Goal: Task Accomplishment & Management: Use online tool/utility

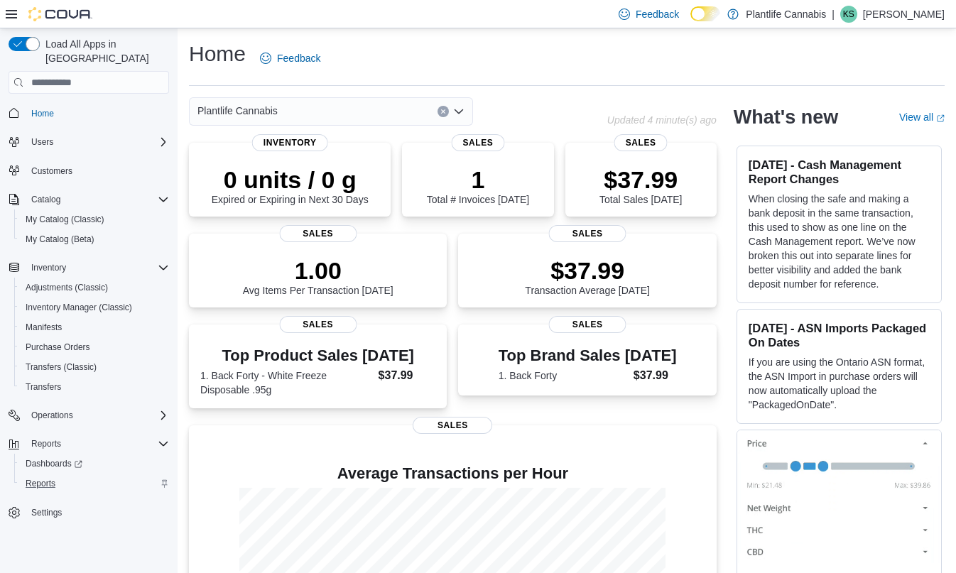
click at [64, 475] on div "Reports" at bounding box center [94, 483] width 149 height 17
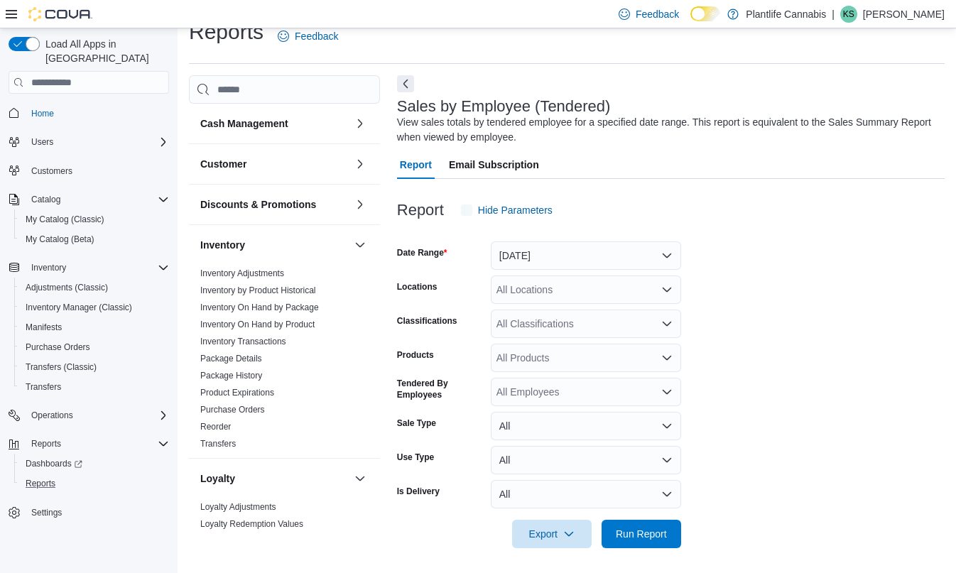
scroll to position [26, 0]
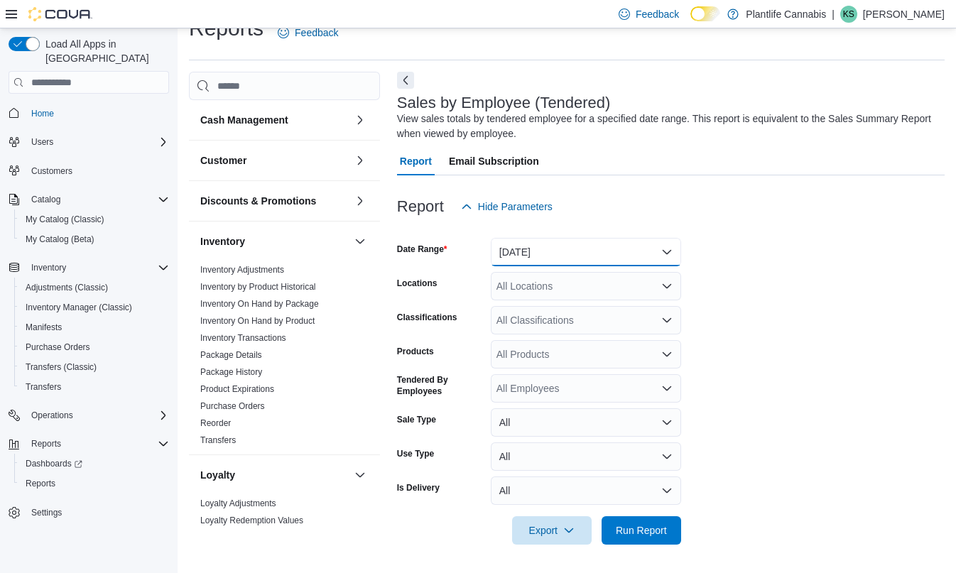
click at [555, 238] on button "[DATE]" at bounding box center [586, 252] width 190 height 28
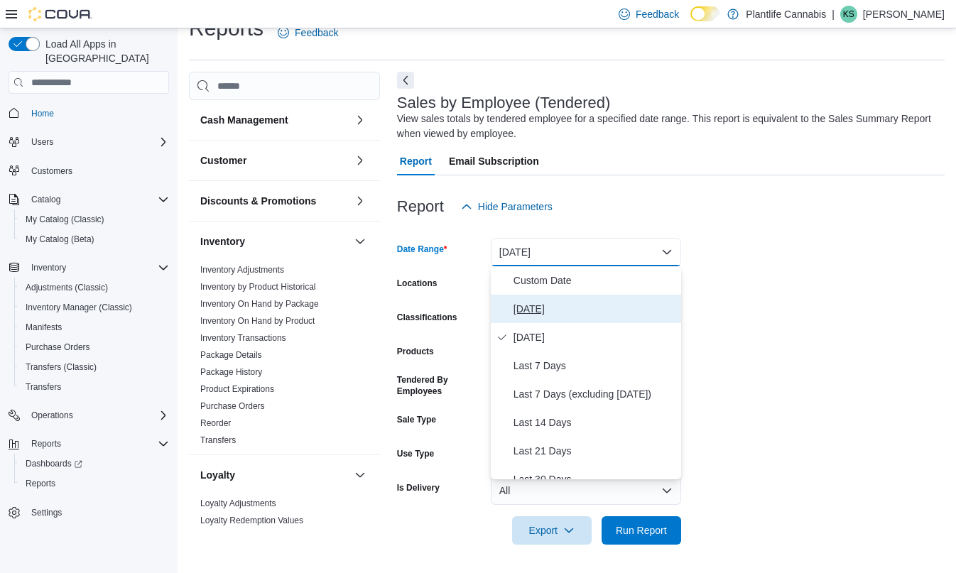
click at [542, 307] on span "[DATE]" at bounding box center [594, 308] width 162 height 17
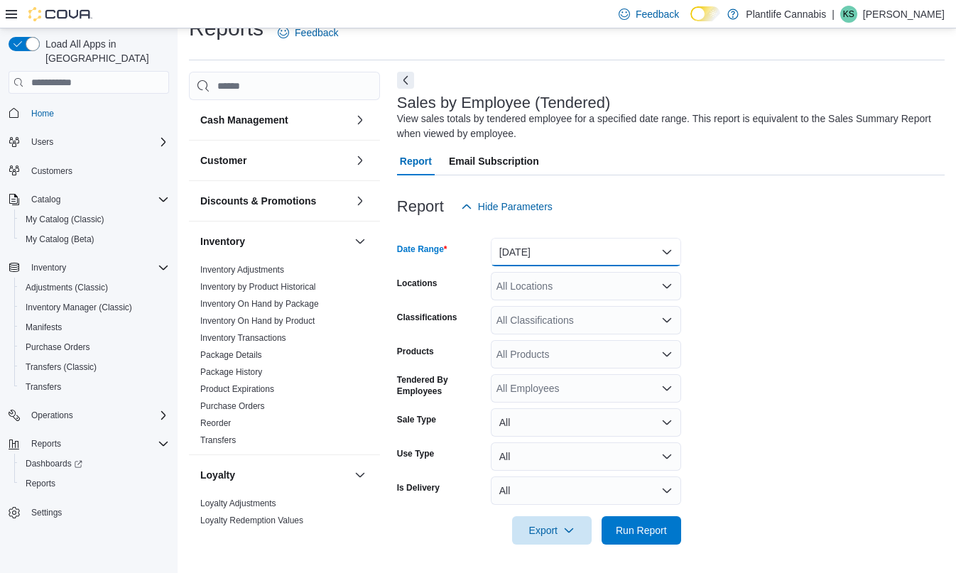
click at [528, 242] on button "[DATE]" at bounding box center [586, 252] width 190 height 28
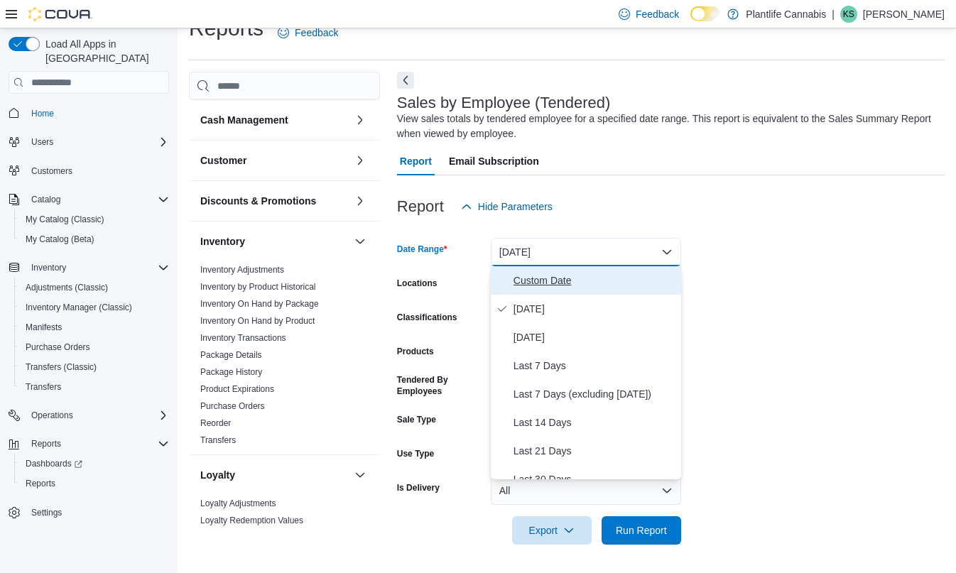
click at [526, 289] on button "Custom Date" at bounding box center [586, 280] width 190 height 28
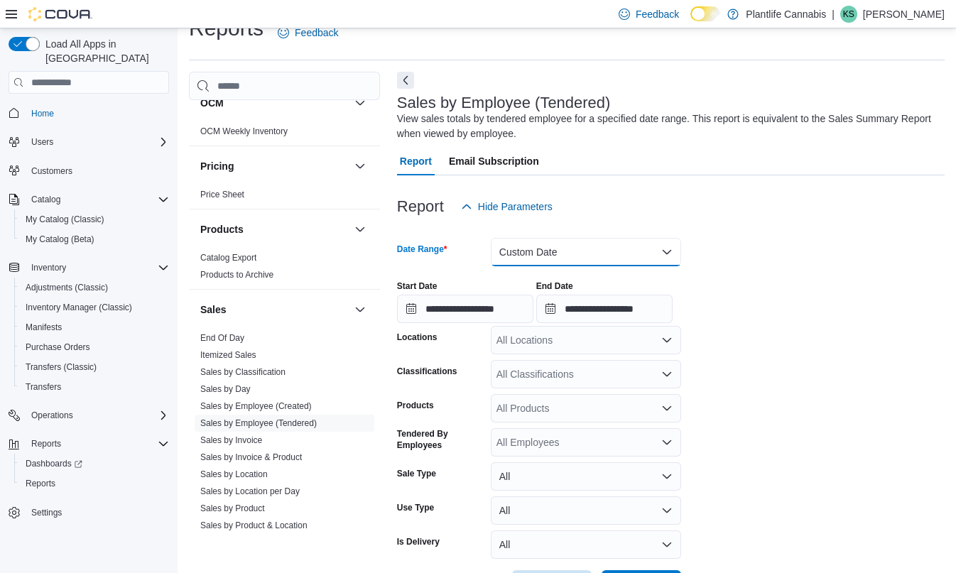
scroll to position [591, 0]
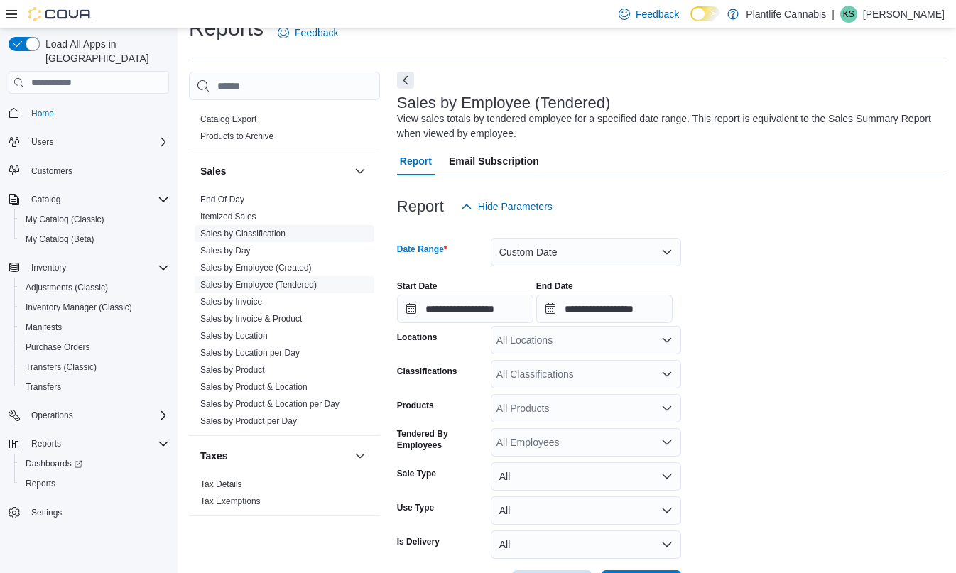
click at [262, 234] on link "Sales by Classification" at bounding box center [242, 234] width 85 height 10
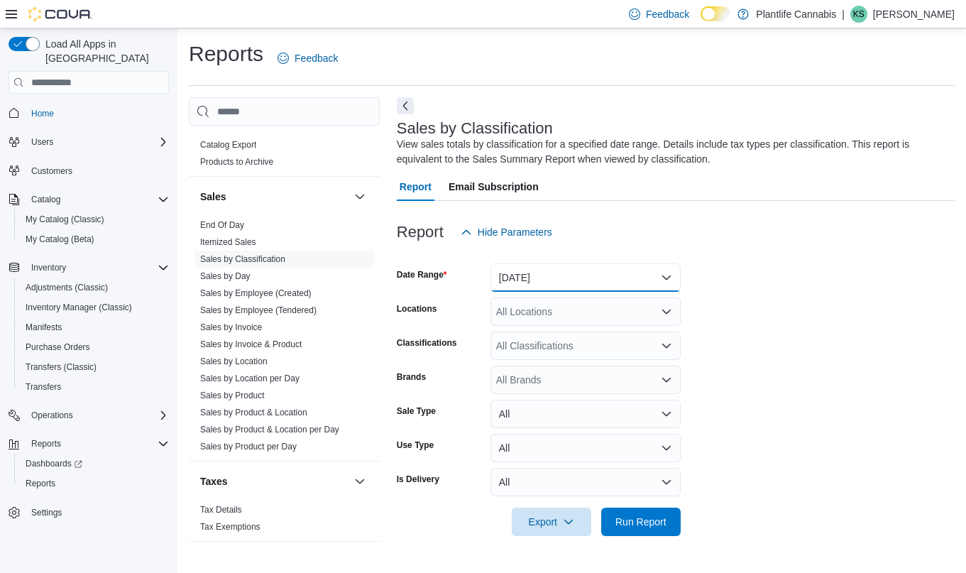
click at [524, 280] on button "[DATE]" at bounding box center [586, 277] width 190 height 28
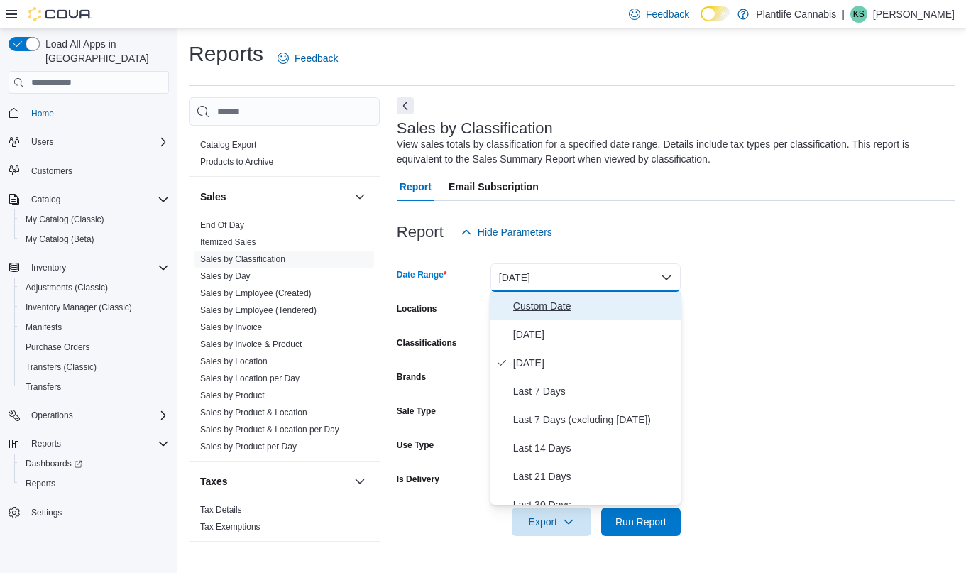
click at [552, 314] on span "Custom Date" at bounding box center [594, 305] width 162 height 17
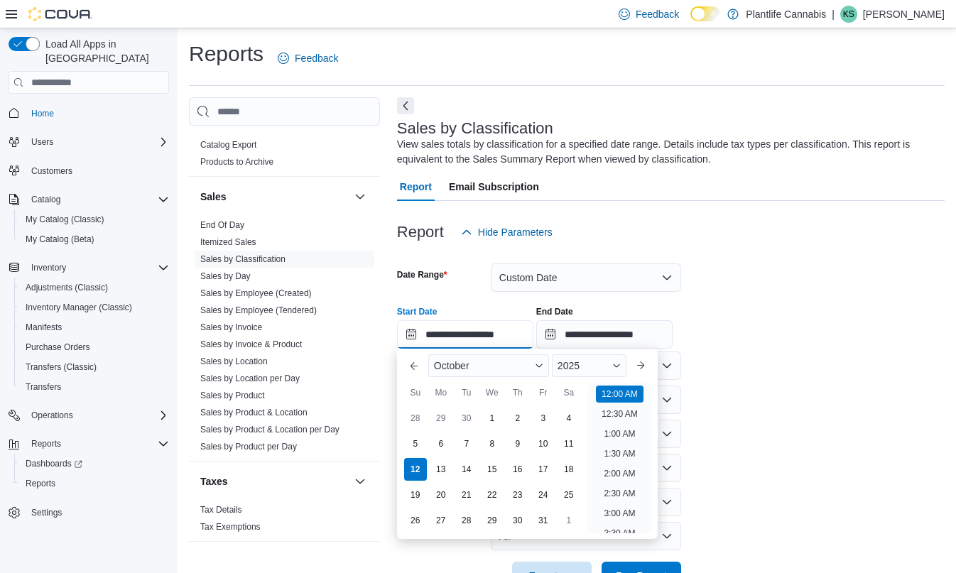
drag, startPoint x: 477, startPoint y: 334, endPoint x: 518, endPoint y: 378, distance: 60.3
click at [477, 334] on input "**********" at bounding box center [465, 334] width 136 height 28
drag, startPoint x: 474, startPoint y: 444, endPoint x: 488, endPoint y: 439, distance: 15.7
click at [474, 444] on div "7" at bounding box center [466, 443] width 23 height 23
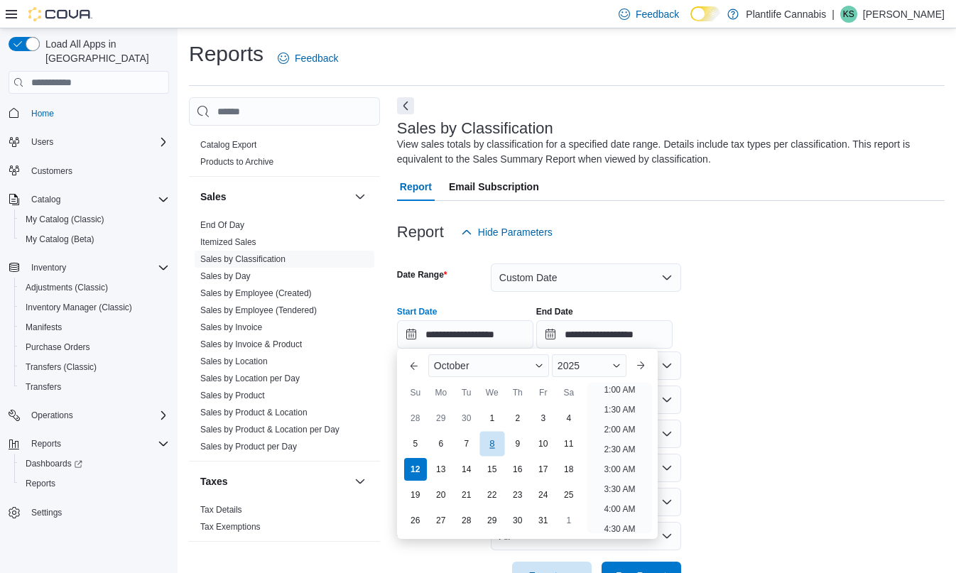
type input "**********"
click at [816, 418] on form "**********" at bounding box center [670, 418] width 547 height 344
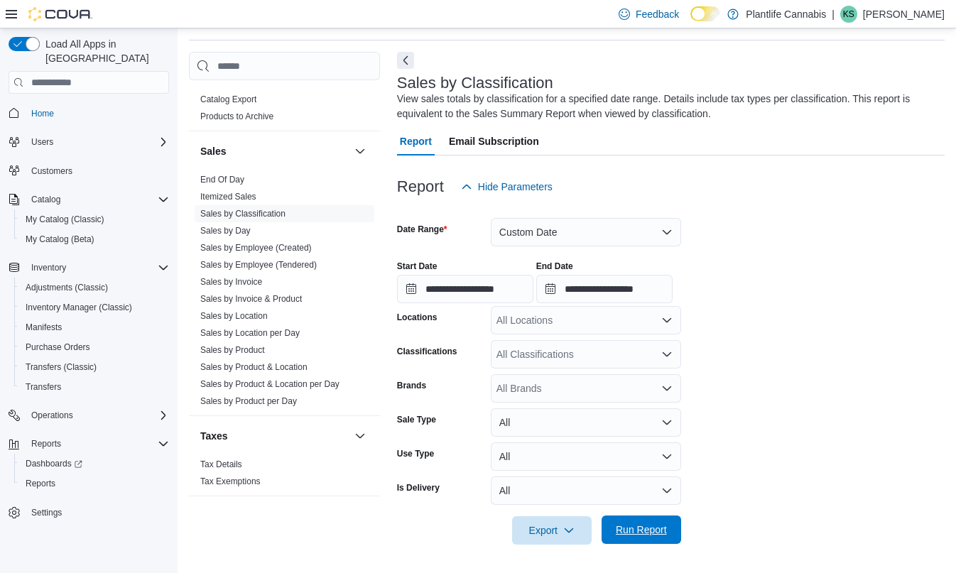
click at [644, 532] on span "Run Report" at bounding box center [641, 530] width 51 height 14
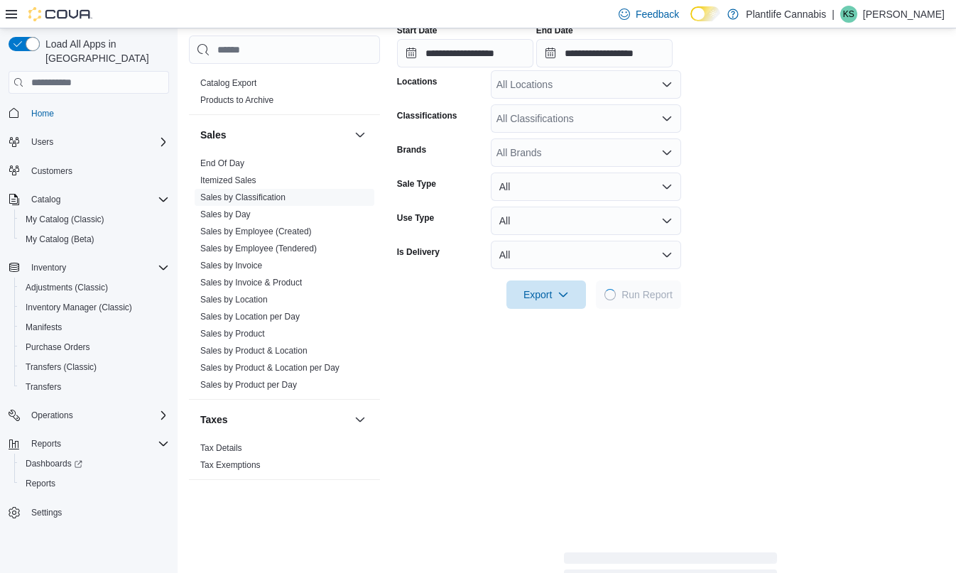
scroll to position [501, 0]
